Goal: Information Seeking & Learning: Understand process/instructions

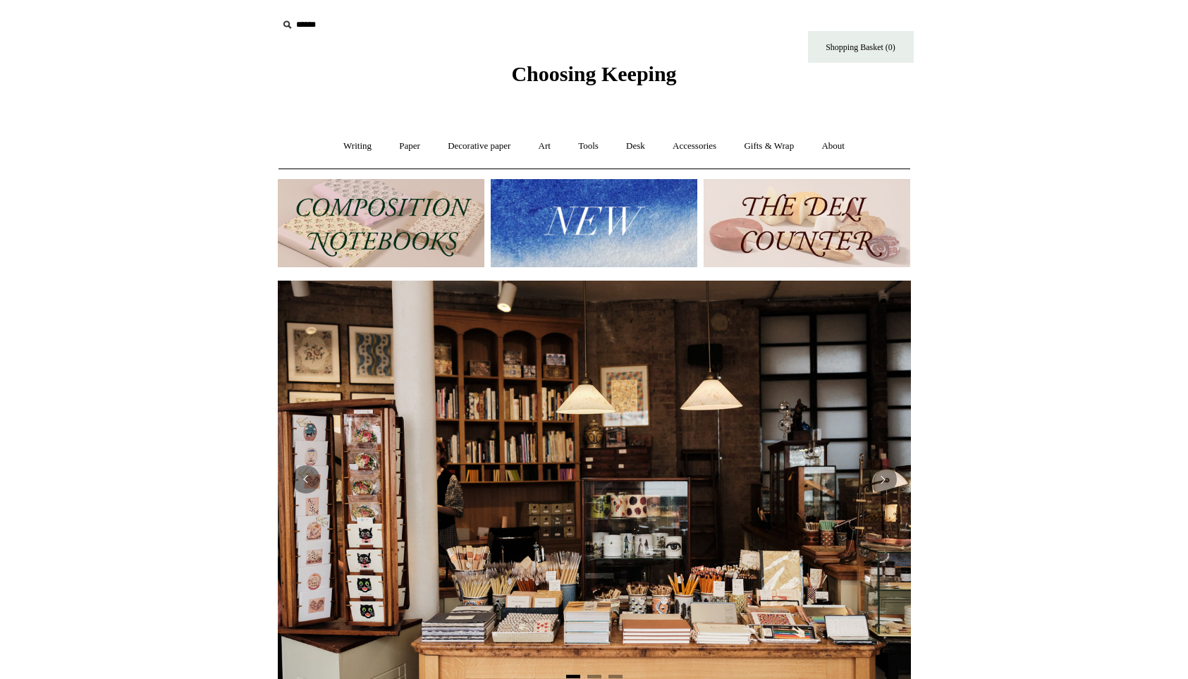
click at [582, 221] on img at bounding box center [594, 223] width 207 height 88
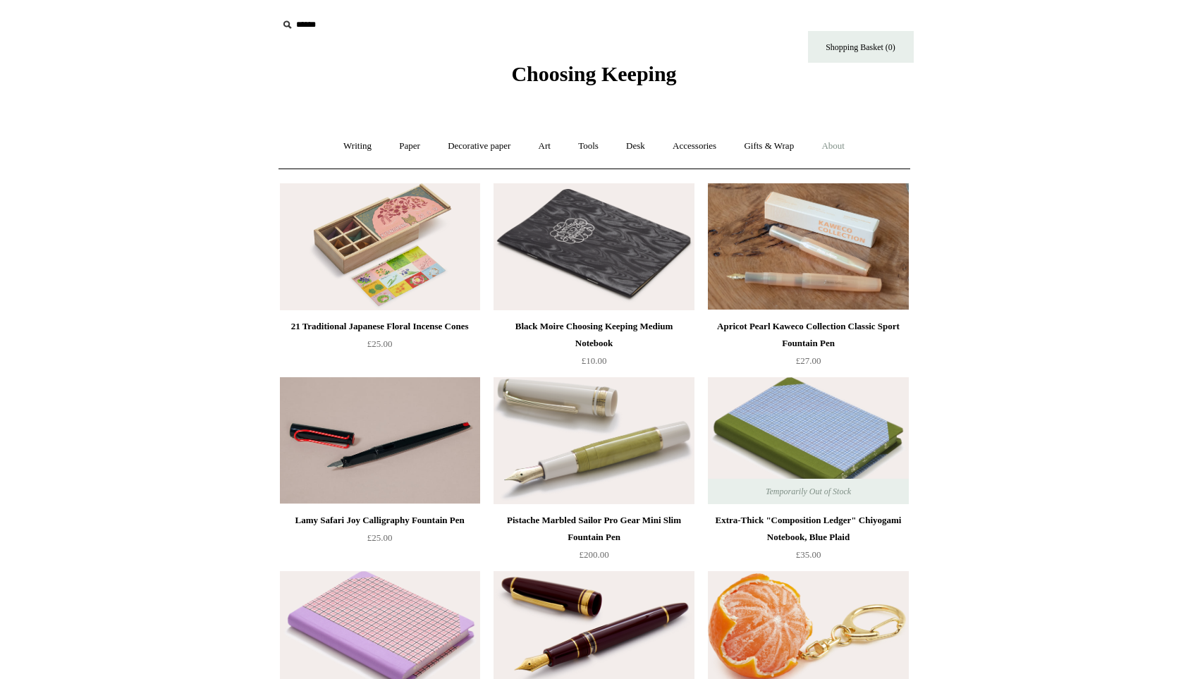
click at [854, 148] on link "About +" at bounding box center [833, 146] width 49 height 37
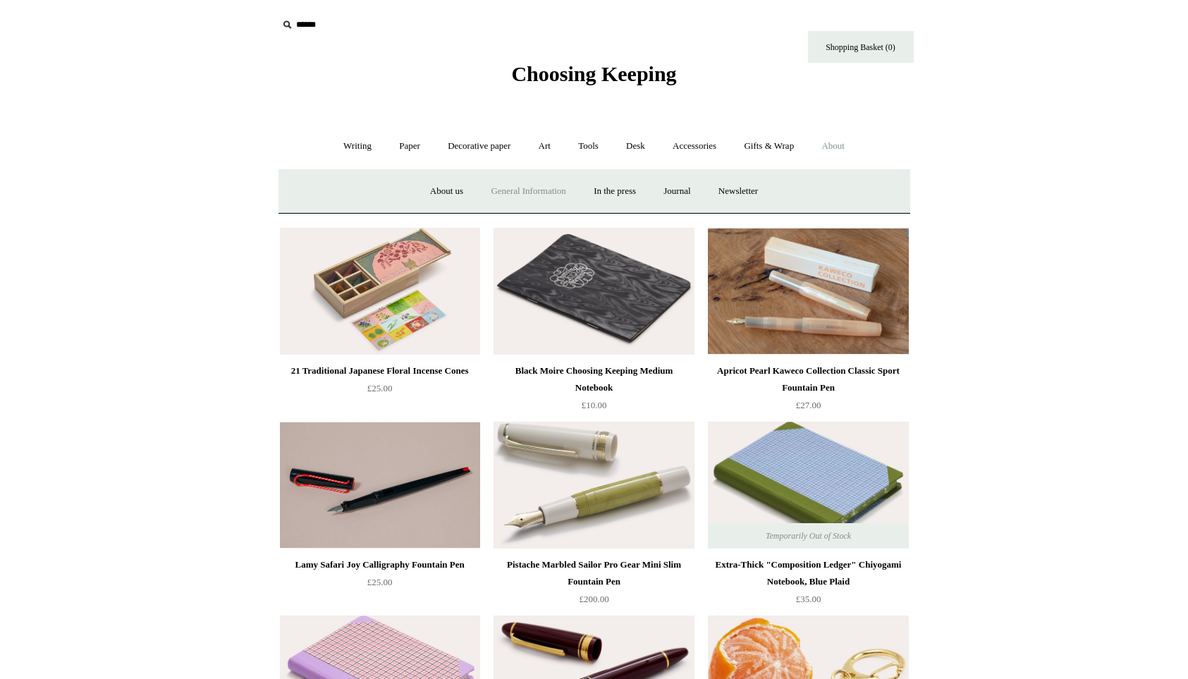
click at [534, 191] on link "General Information" at bounding box center [528, 191] width 100 height 37
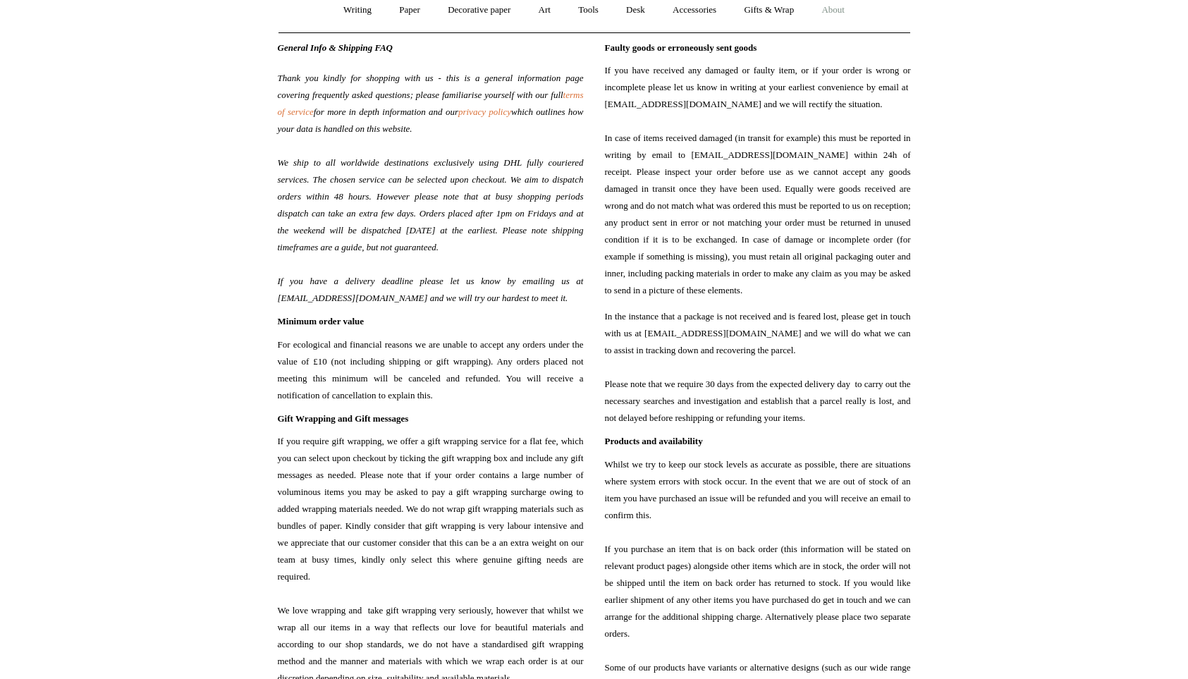
scroll to position [55, 0]
